Goal: Task Accomplishment & Management: Manage account settings

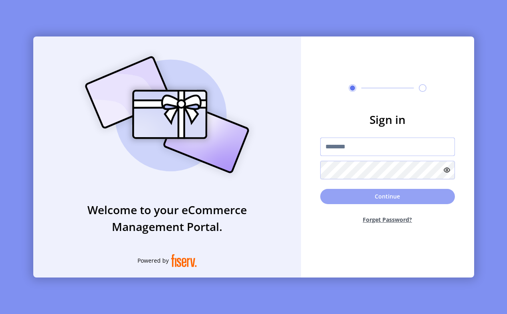
type input "**********"
click at [405, 200] on button "Continue" at bounding box center [387, 196] width 135 height 15
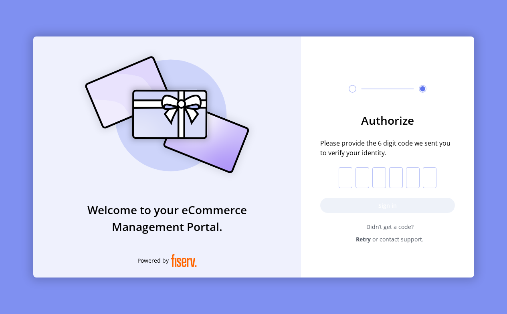
click at [346, 180] on input "text" at bounding box center [346, 177] width 14 height 21
type input "*"
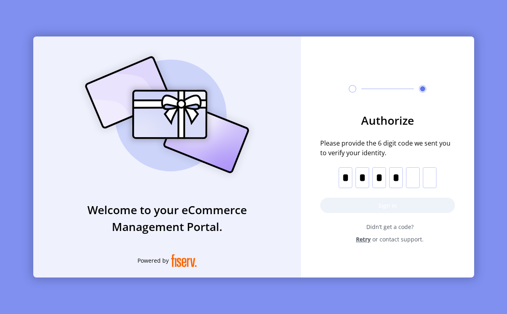
type input "*"
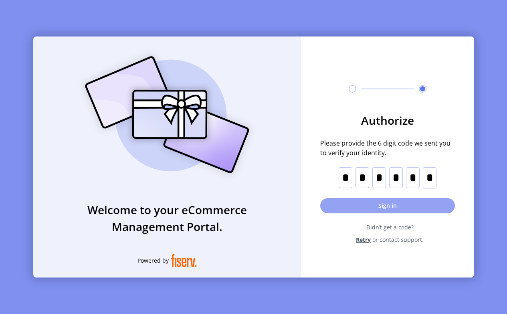
type input "*"
click at [383, 205] on button "Sign in" at bounding box center [387, 205] width 135 height 15
